Goal: Transaction & Acquisition: Purchase product/service

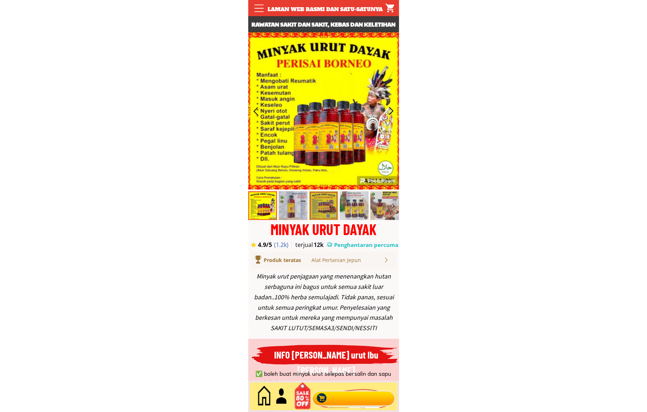
click at [380, 395] on div at bounding box center [353, 397] width 87 height 24
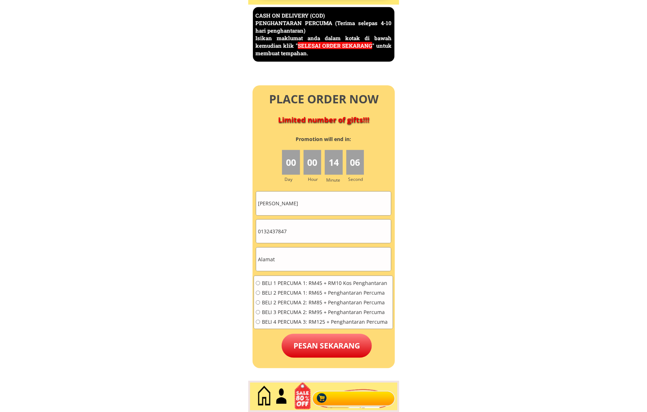
scroll to position [3116, 0]
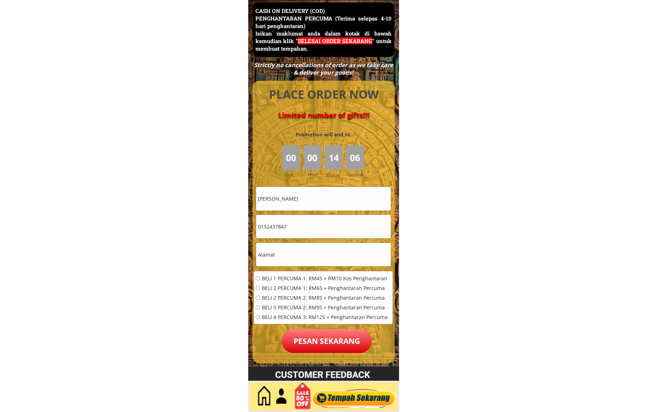
click at [315, 205] on input "Norizan Bin Osman" at bounding box center [323, 198] width 135 height 23
paste input "[PERSON_NAME]"
type input "[PERSON_NAME]"
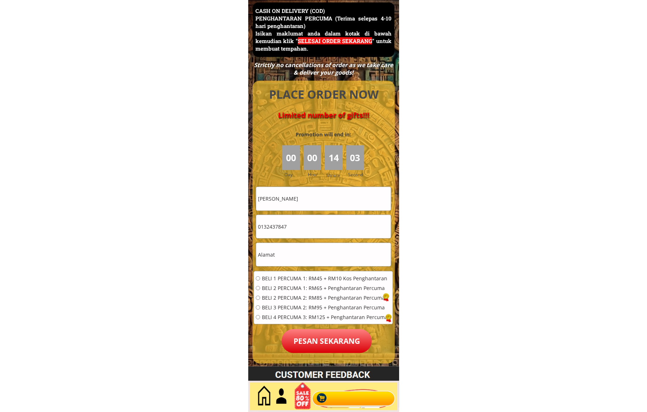
click at [320, 224] on input "0132437847" at bounding box center [323, 226] width 135 height 23
paste input "9762779"
type input "0139762779"
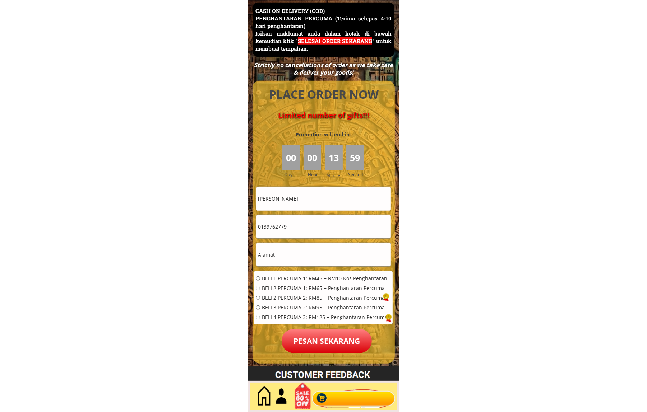
click at [298, 258] on input "text" at bounding box center [323, 254] width 135 height 23
paste input "Kuala Lumpur, 14, Malaysia"
type input "Kuala Lumpur, 14, Malaysia"
click at [300, 281] on span "BELI 1 PERCUMA 1: RM45 + RM10 Kos Penghantaran" at bounding box center [325, 278] width 126 height 5
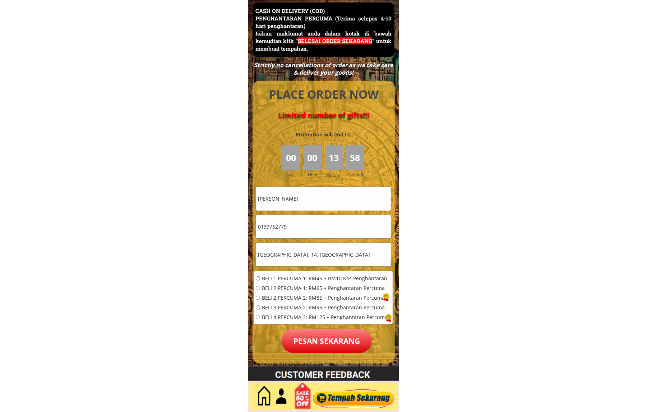
radio input "true"
click at [323, 352] on p "Pesan sekarang" at bounding box center [327, 341] width 90 height 24
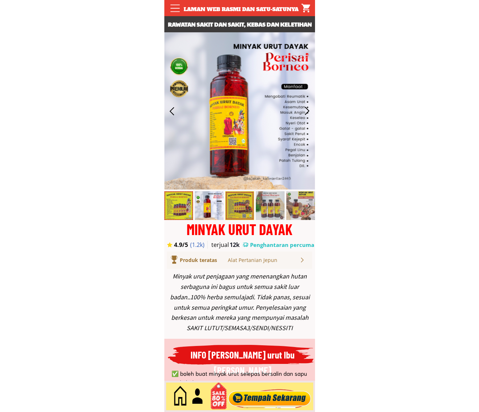
click at [270, 392] on div at bounding box center [269, 397] width 87 height 24
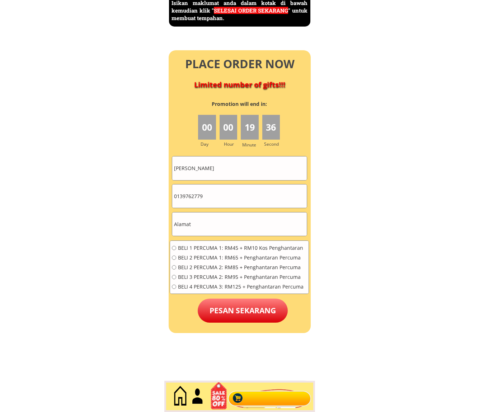
scroll to position [3191, 0]
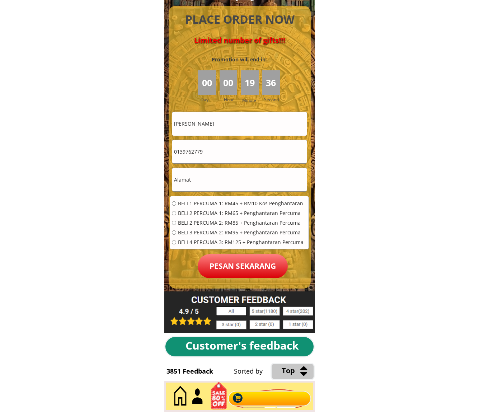
click at [224, 180] on input "text" at bounding box center [239, 179] width 135 height 23
paste input "No 246 jln Semantan 13tmn seri Semantan 28000temerloh [GEOGRAPHIC_DATA]"
type input "No 246 jln Semantan 13tmn seri Semantan 28000temerloh [GEOGRAPHIC_DATA]"
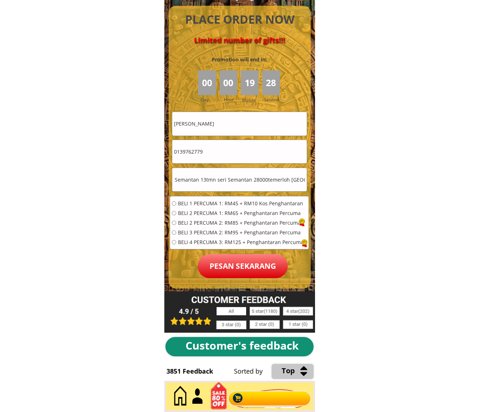
scroll to position [0, 0]
click at [211, 126] on input "[PERSON_NAME]" at bounding box center [239, 123] width 135 height 23
paste input "[PERSON_NAME] bte [PERSON_NAME]"
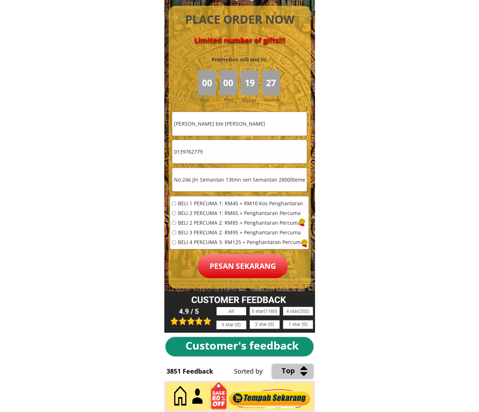
type input "[PERSON_NAME] bte [PERSON_NAME]"
click at [228, 153] on input "0139762779" at bounding box center [239, 151] width 135 height 23
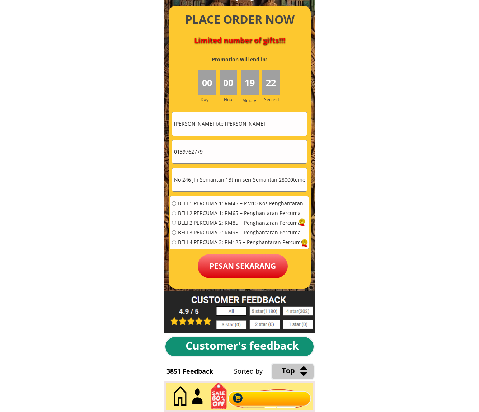
paste input "125551658"
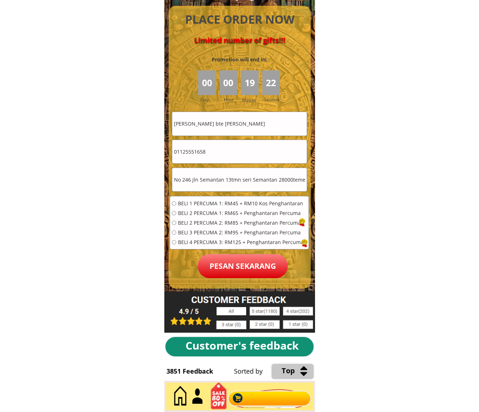
type input "01125551658"
click at [196, 235] on span "BELI 3 PERCUMA 2: RM95 + Penghantaran Percuma" at bounding box center [241, 232] width 126 height 5
radio input "true"
click at [237, 263] on p "Pesan sekarang" at bounding box center [243, 266] width 90 height 24
